Goal: Find specific page/section: Find specific page/section

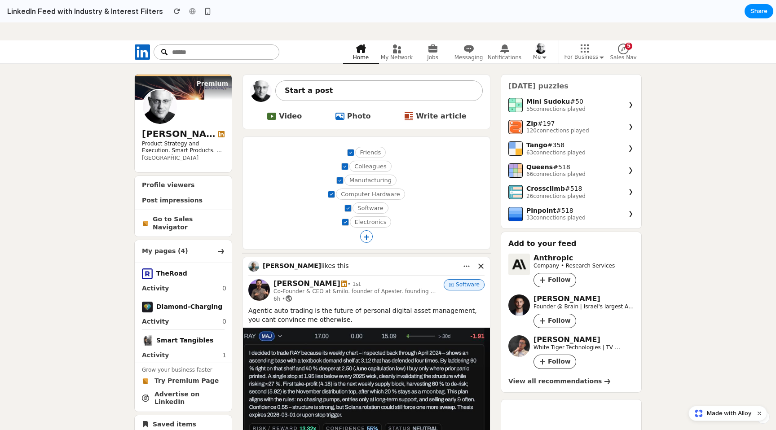
click at [208, 151] on p "Product Strategy and Execution. Smart Products. Smart Hardware." at bounding box center [183, 148] width 83 height 14
click at [624, 53] on icon at bounding box center [623, 49] width 11 height 11
click at [367, 235] on button "+" at bounding box center [366, 236] width 13 height 13
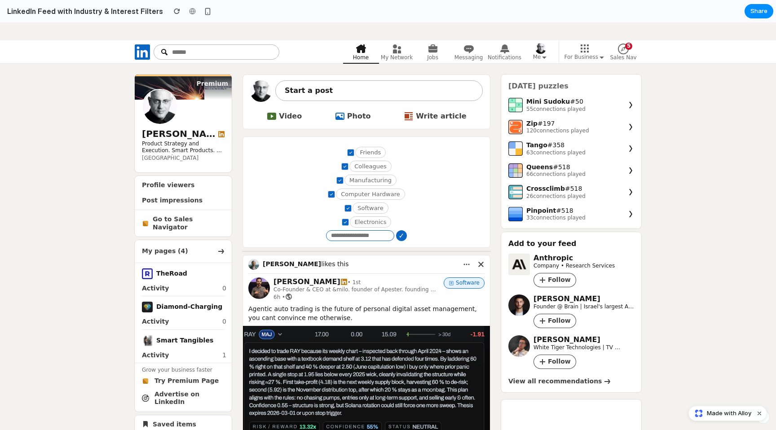
click at [620, 49] on icon at bounding box center [623, 49] width 11 height 11
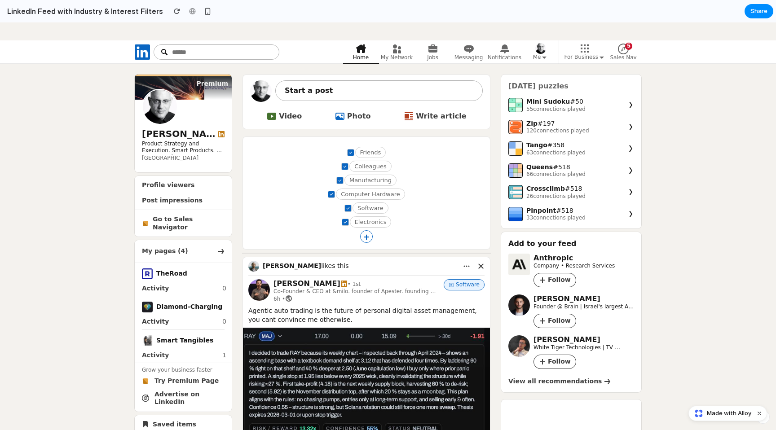
click at [622, 47] on icon at bounding box center [623, 49] width 11 height 11
